Goal: Transaction & Acquisition: Purchase product/service

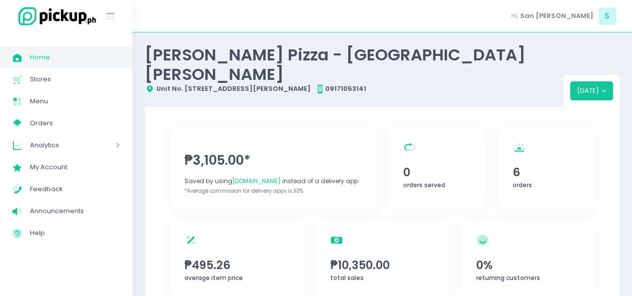
scroll to position [36, 0]
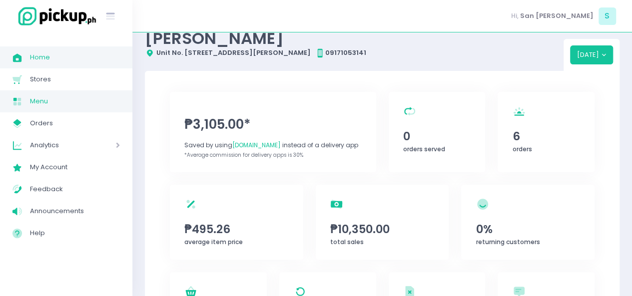
click at [69, 99] on span "Menu" at bounding box center [75, 101] width 90 height 13
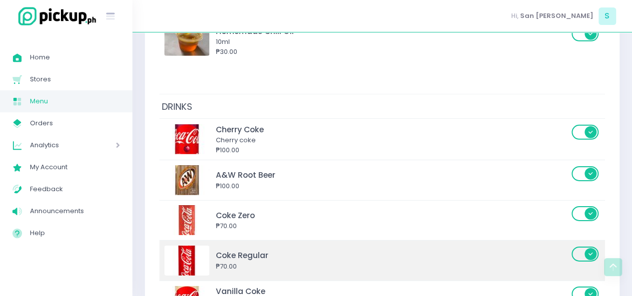
scroll to position [5300, 0]
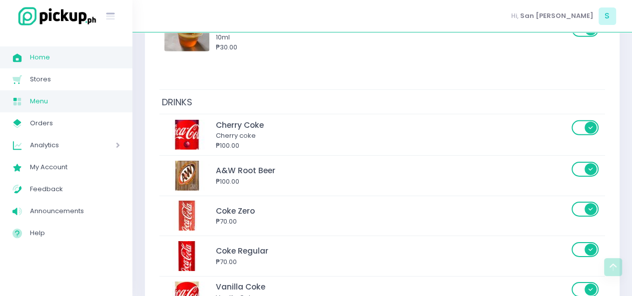
click at [82, 53] on span "Home" at bounding box center [75, 57] width 90 height 13
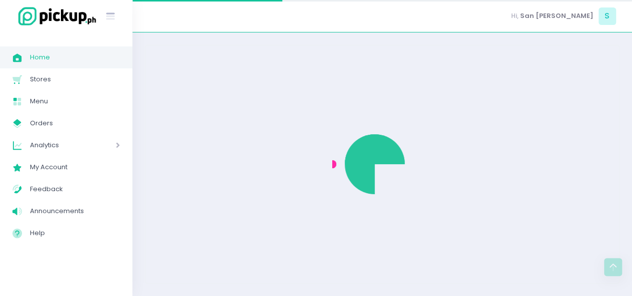
click at [82, 53] on span "Home" at bounding box center [75, 57] width 90 height 13
